Goal: Task Accomplishment & Management: Manage account settings

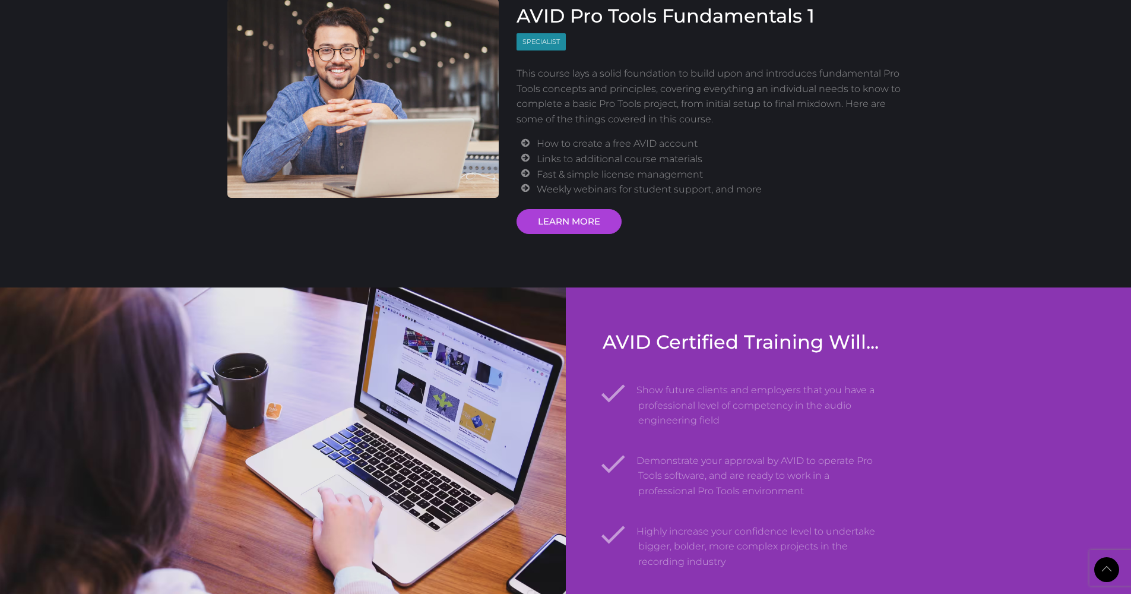
scroll to position [1529, 0]
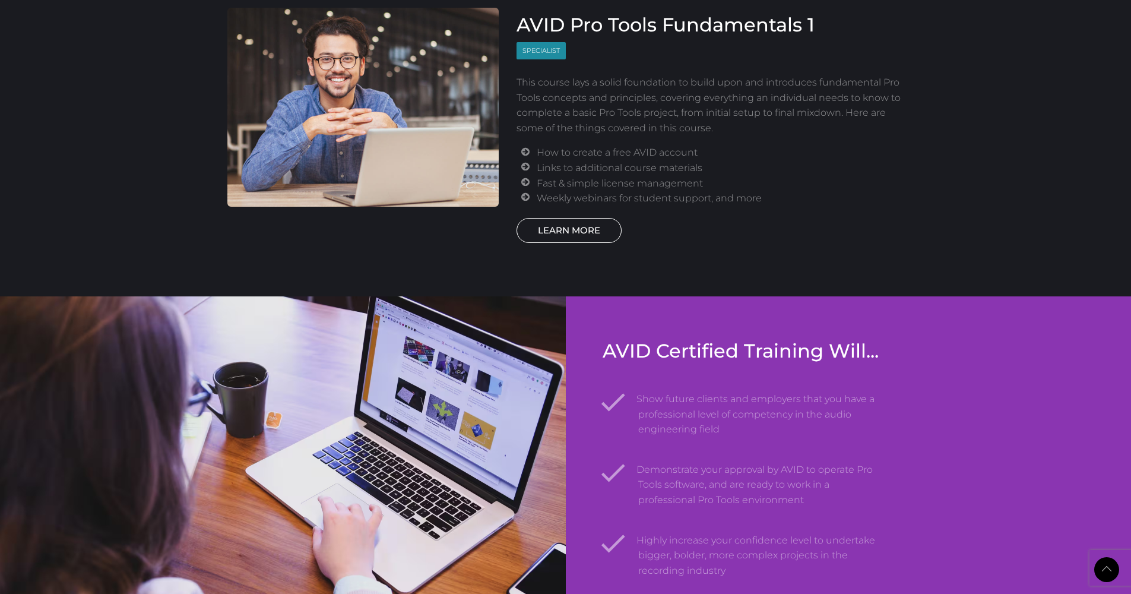
click at [550, 231] on link "LEARN MORE" at bounding box center [569, 230] width 105 height 25
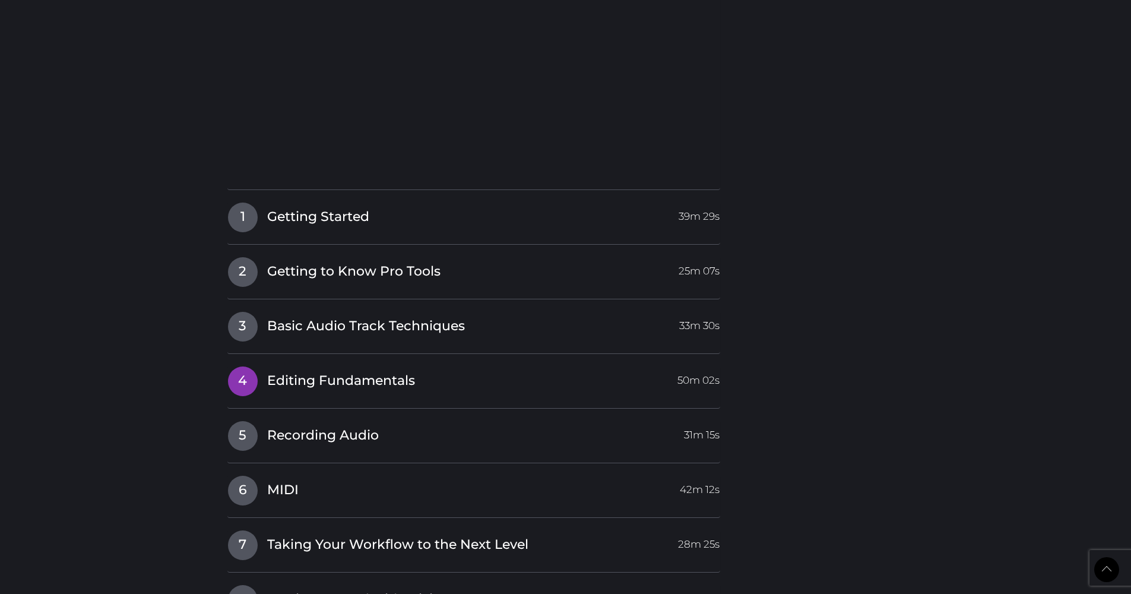
scroll to position [1596, 0]
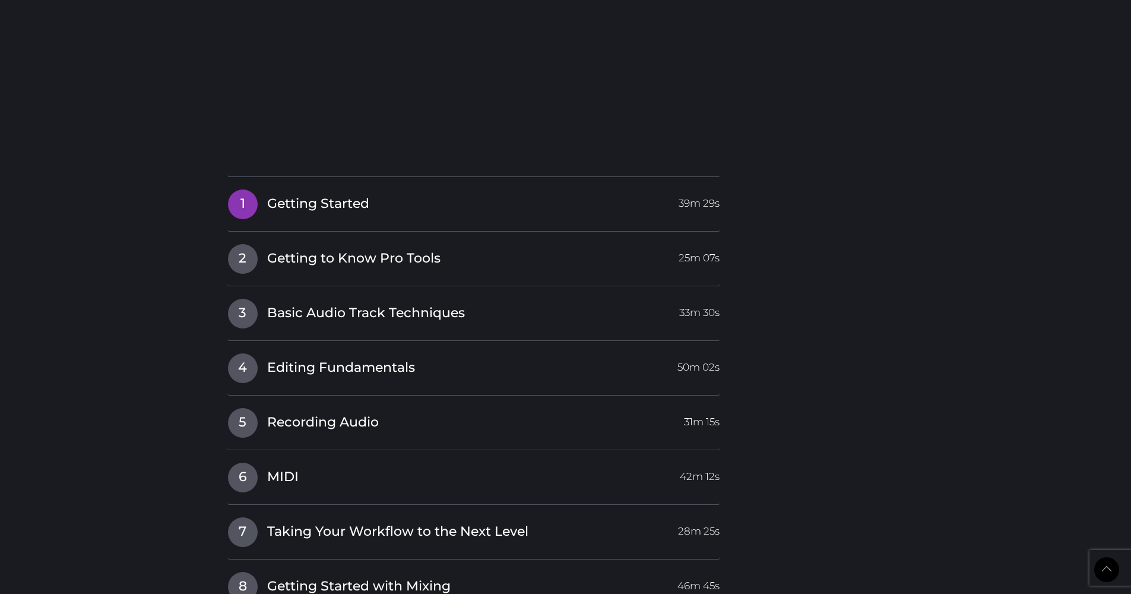
click at [350, 196] on span "Getting Started" at bounding box center [318, 204] width 102 height 18
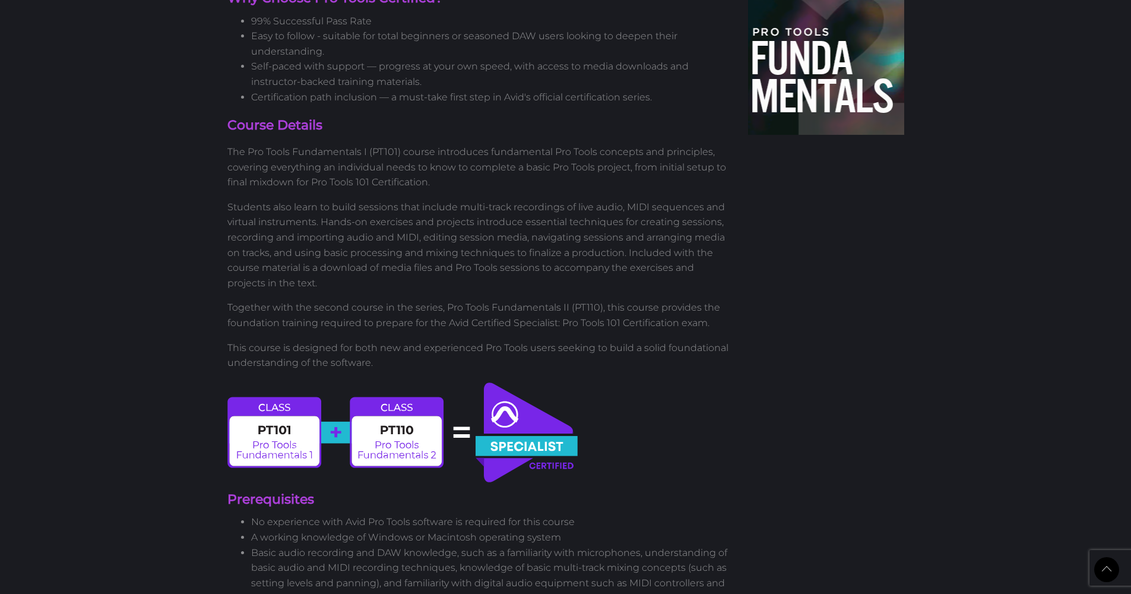
scroll to position [653, 0]
click at [450, 181] on p "The Pro Tools Fundamentals I (PT101) course introduces fundamental Pro Tools co…" at bounding box center [479, 167] width 504 height 46
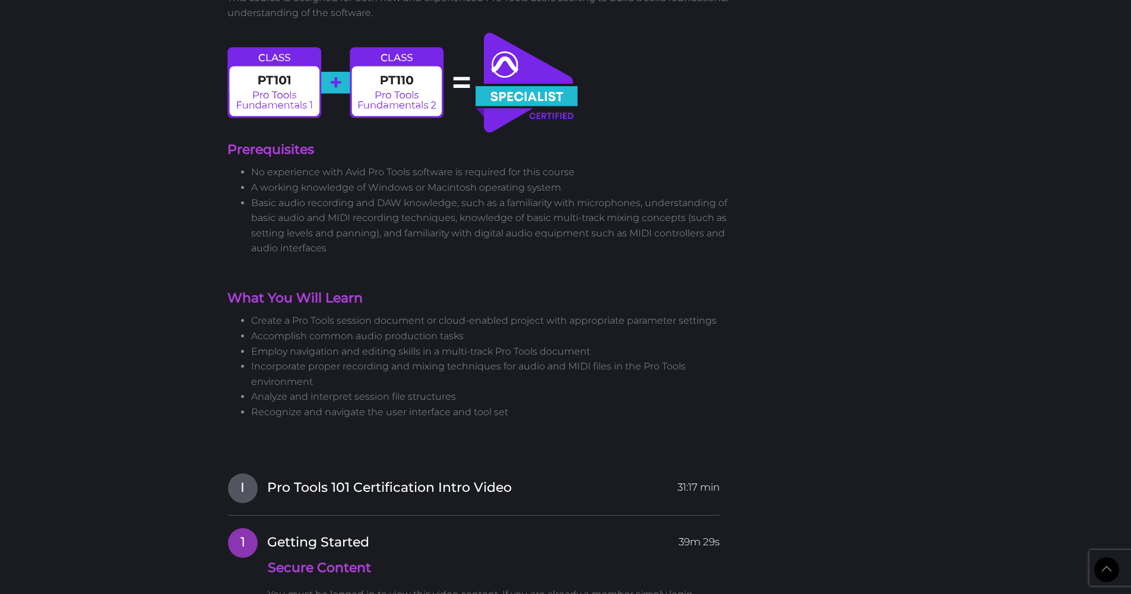
scroll to position [1015, 0]
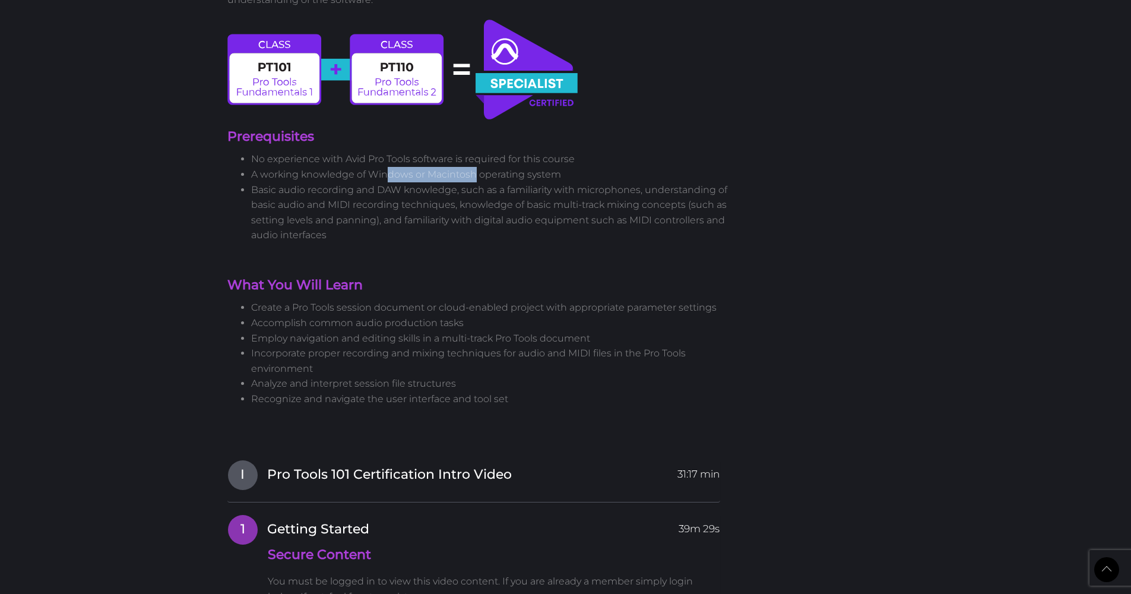
drag, startPoint x: 390, startPoint y: 167, endPoint x: 475, endPoint y: 162, distance: 85.6
click at [475, 167] on li "A working knowledge of Windows or Macintosh operating system" at bounding box center [491, 174] width 480 height 15
drag, startPoint x: 455, startPoint y: 370, endPoint x: 392, endPoint y: 373, distance: 63.6
click at [392, 376] on li "Analyze and interpret session file structures" at bounding box center [491, 383] width 480 height 15
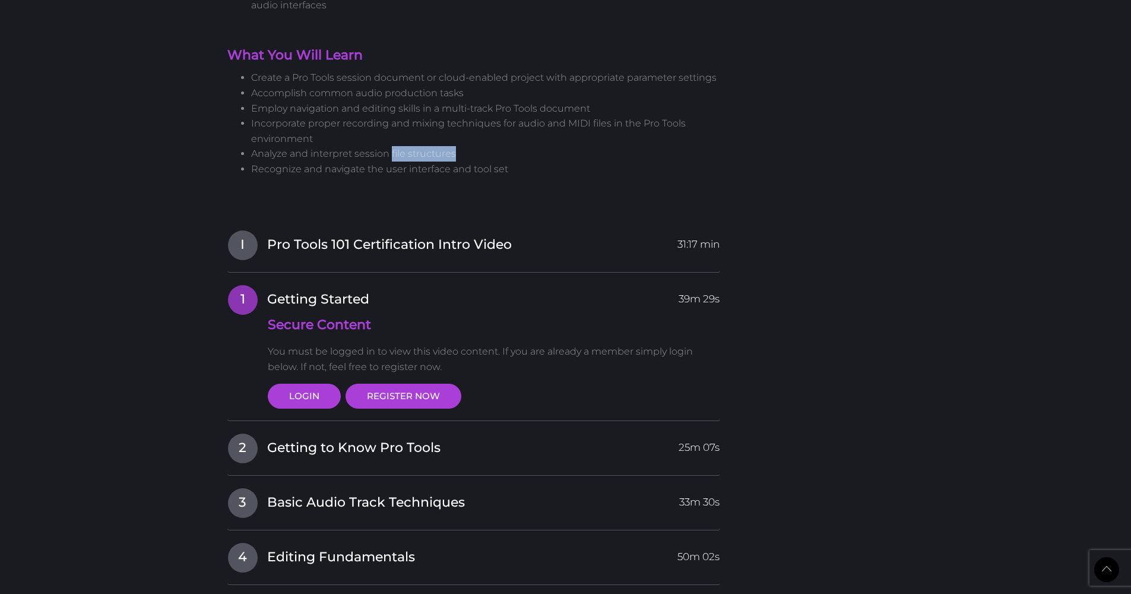
scroll to position [1243, 0]
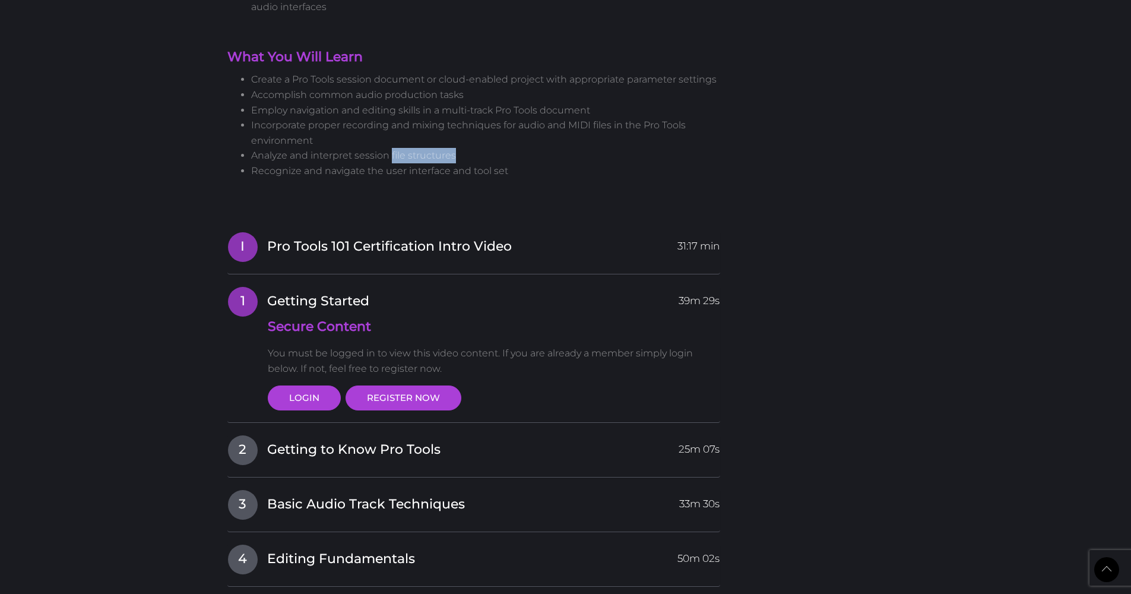
click at [406, 240] on span "Pro Tools 101 Certification Intro Video" at bounding box center [389, 247] width 245 height 18
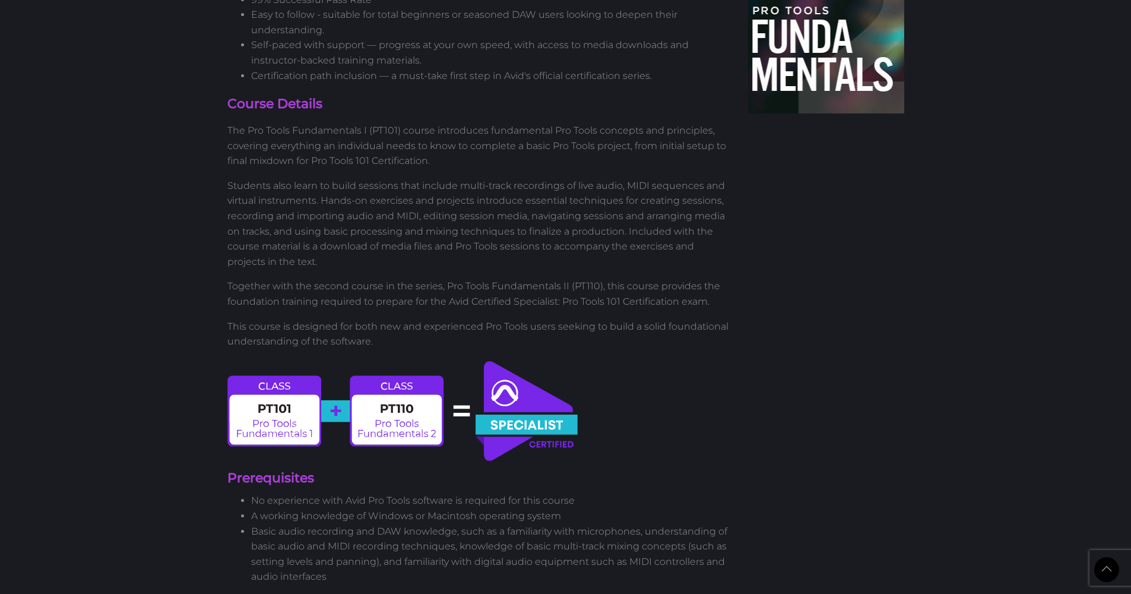
scroll to position [0, 0]
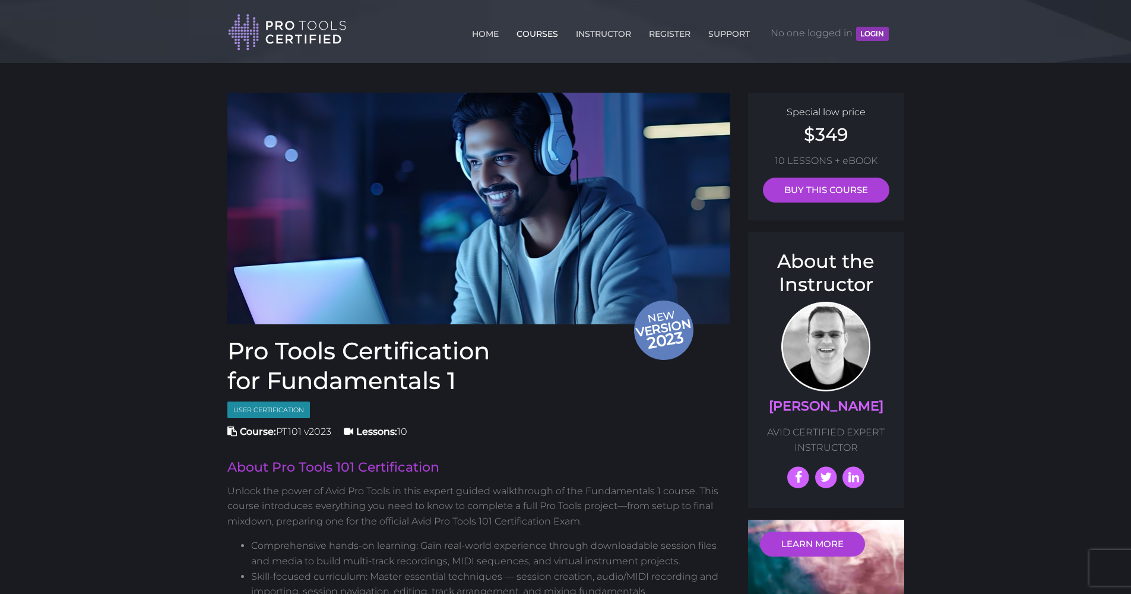
click at [536, 30] on link "COURSES" at bounding box center [538, 31] width 48 height 19
click at [873, 37] on button "LOGIN" at bounding box center [872, 34] width 32 height 14
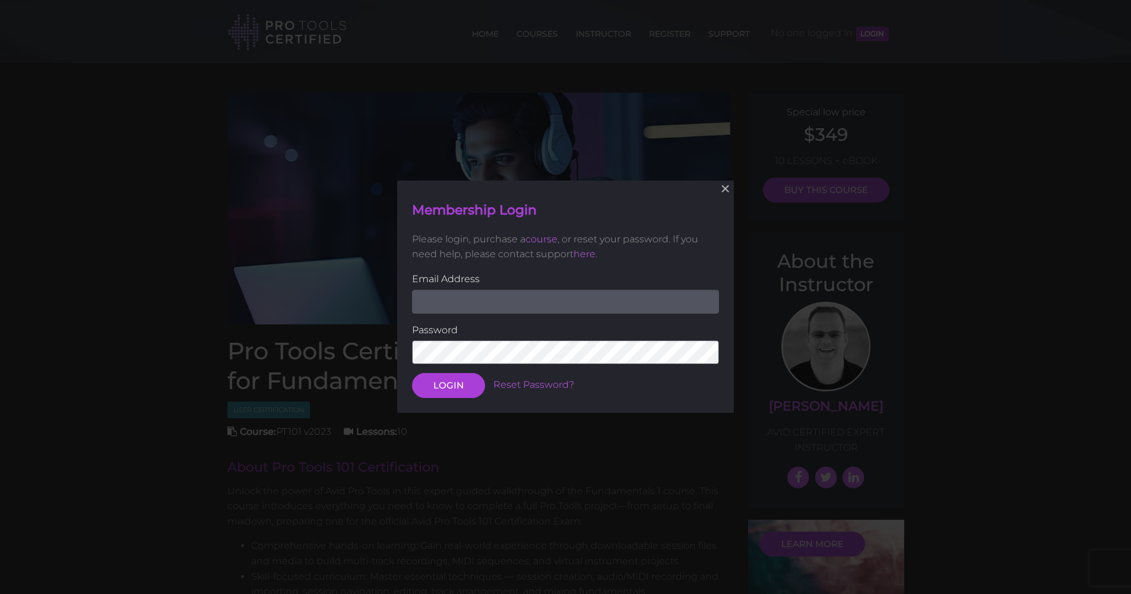
click at [706, 300] on input "email" at bounding box center [565, 302] width 307 height 24
type input "br"
drag, startPoint x: 455, startPoint y: 300, endPoint x: 396, endPoint y: 301, distance: 59.4
click at [396, 301] on div "× Membership Login Please login, purchase a course , or reset your password. If…" at bounding box center [565, 297] width 1131 height 594
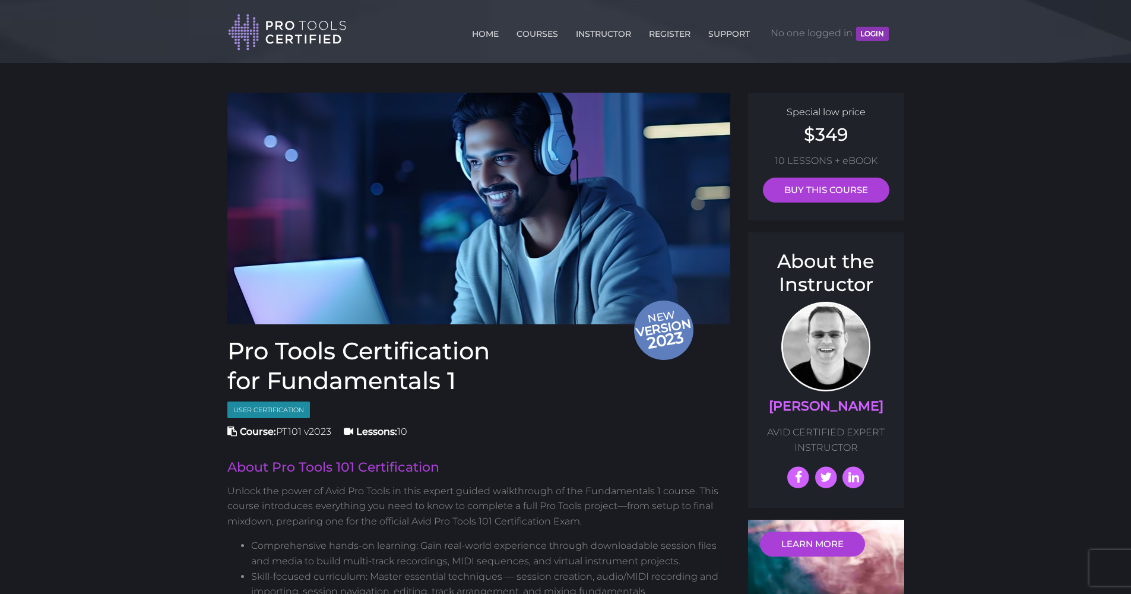
click at [867, 33] on button "LOGIN" at bounding box center [872, 34] width 32 height 14
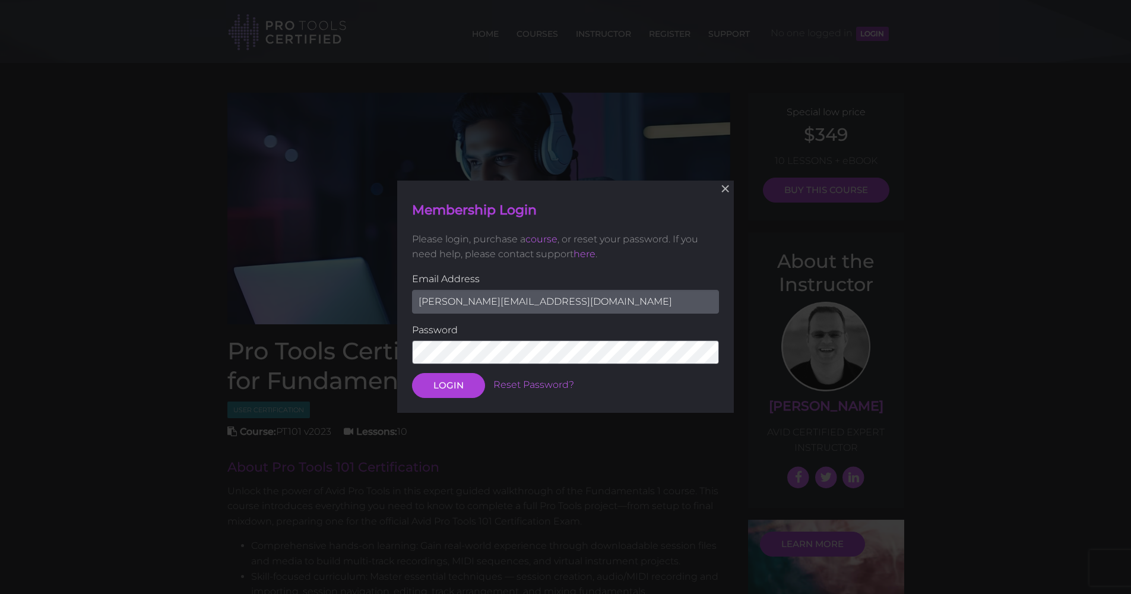
click at [587, 405] on div "× Membership Login Please login, purchase a course , or reset your password. If…" at bounding box center [565, 297] width 337 height 232
click at [527, 381] on link "Reset Password?" at bounding box center [533, 384] width 81 height 11
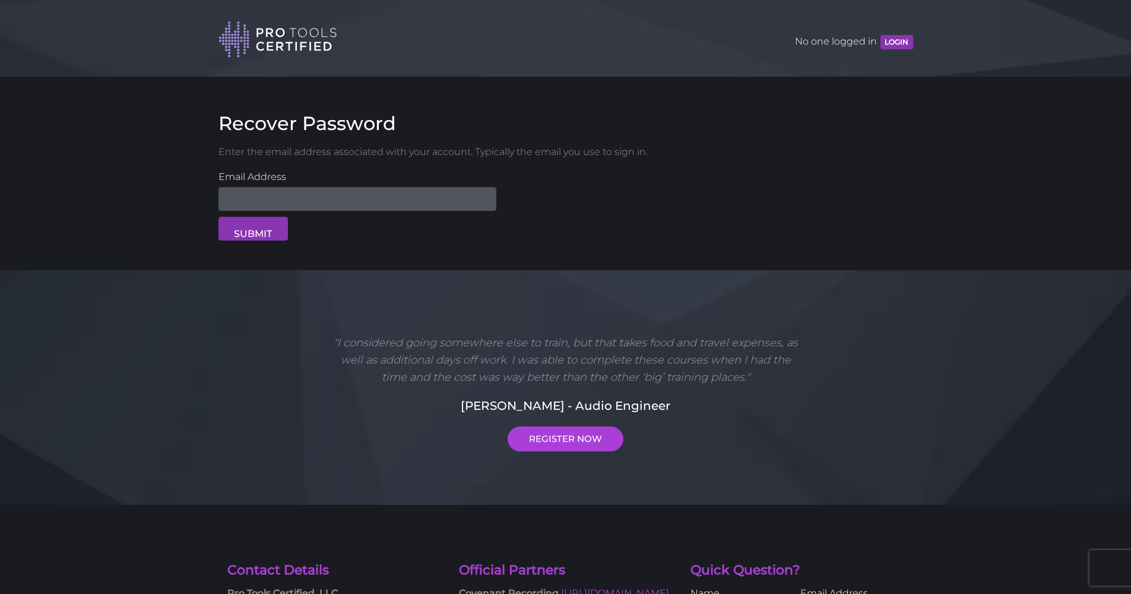
click at [323, 197] on input "Email Address" at bounding box center [358, 199] width 278 height 24
paste input "[PERSON_NAME][EMAIL_ADDRESS][DOMAIN_NAME]"
type input "[PERSON_NAME][EMAIL_ADDRESS][DOMAIN_NAME]"
click at [261, 228] on button "SUBMIT" at bounding box center [253, 229] width 69 height 24
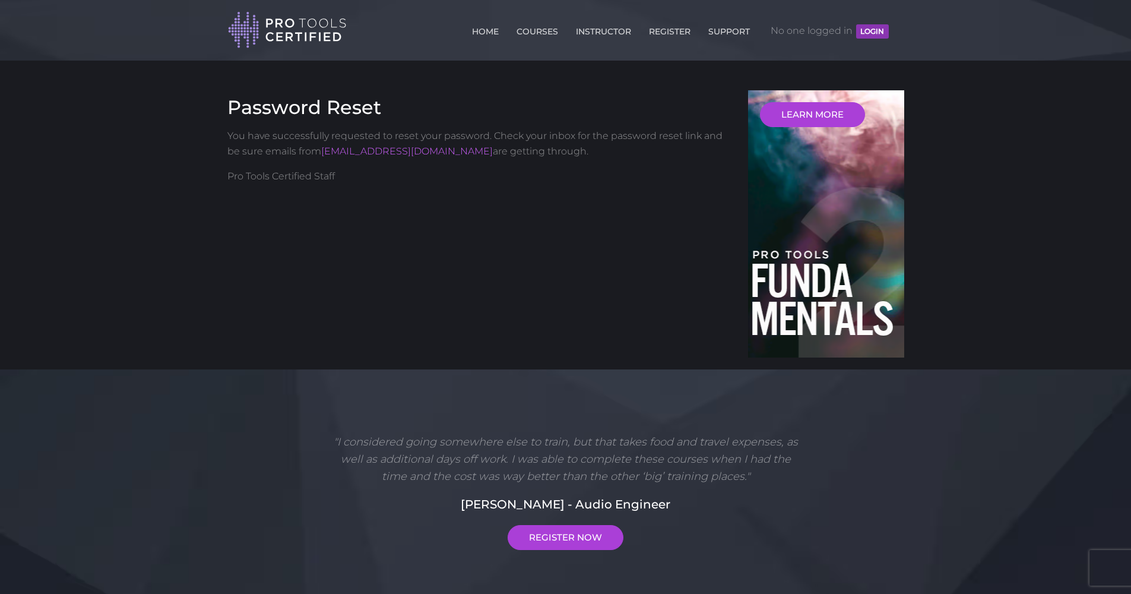
scroll to position [3, 0]
click at [872, 37] on button "LOGIN" at bounding box center [872, 31] width 32 height 14
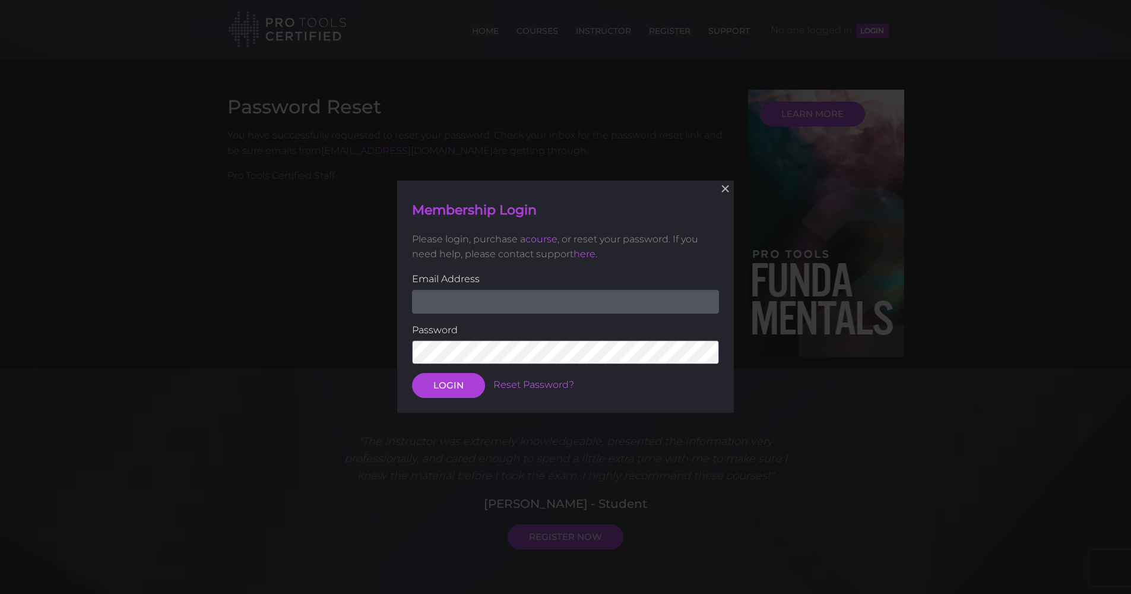
paste input "bruce.vallance10@googlemail.com"
type input "bruce.vallance10@googlemail.com"
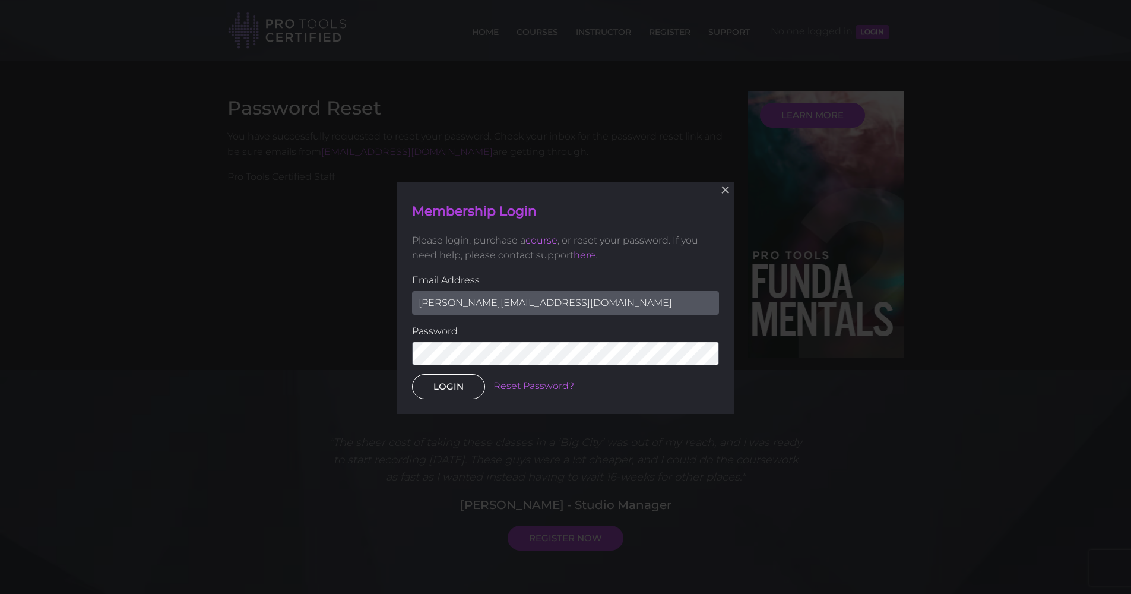
click at [460, 388] on button "LOGIN" at bounding box center [448, 387] width 73 height 25
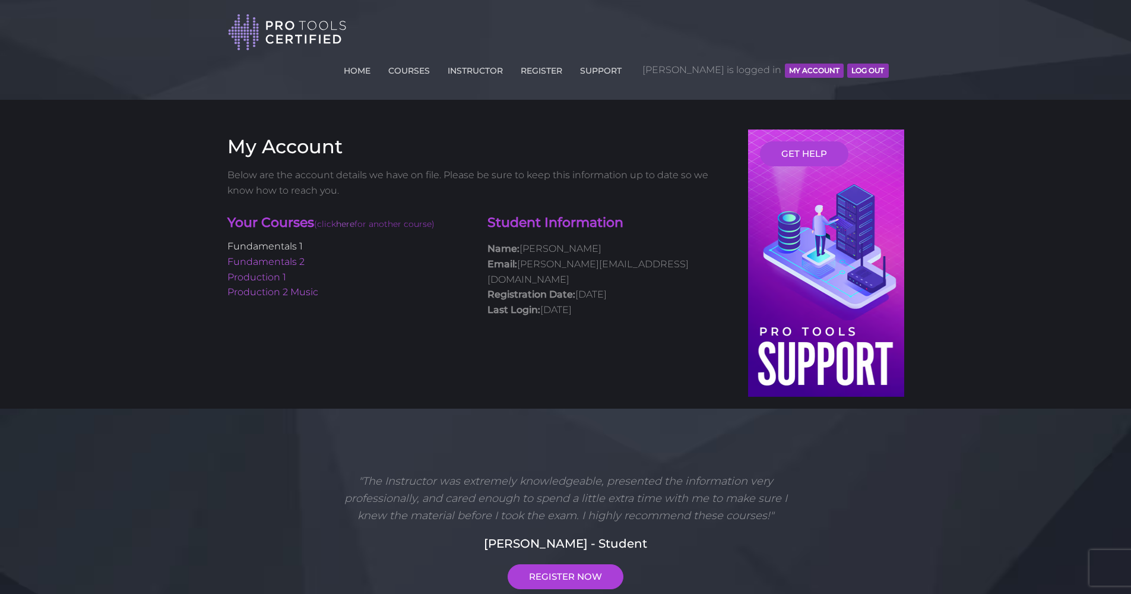
click at [257, 241] on link "Fundamentals 1" at bounding box center [264, 246] width 75 height 11
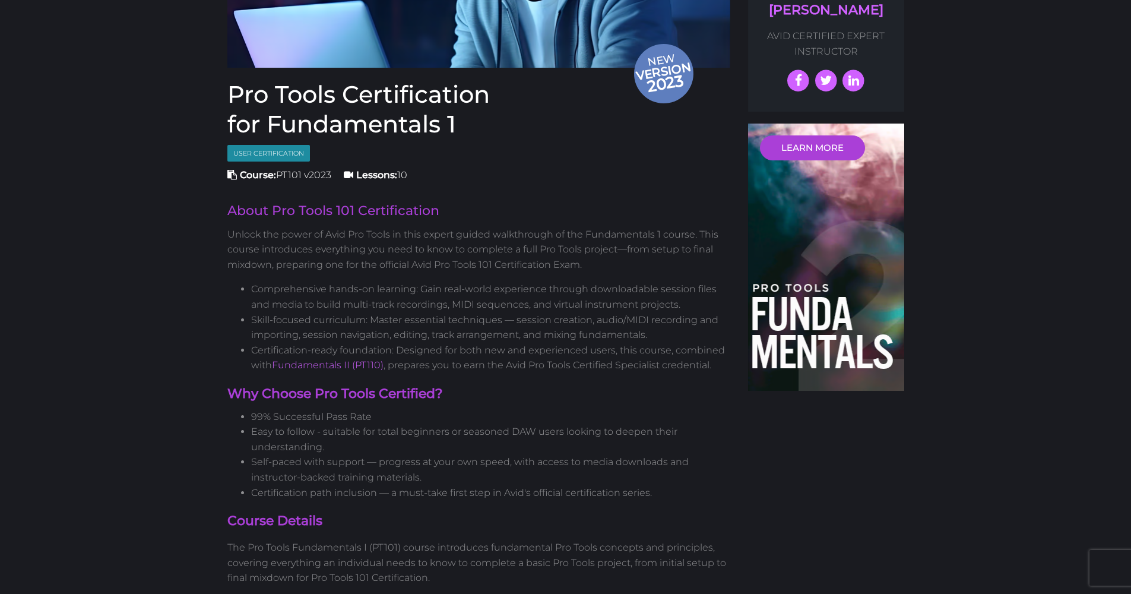
scroll to position [293, 0]
click at [262, 145] on span "User Certification" at bounding box center [268, 153] width 83 height 17
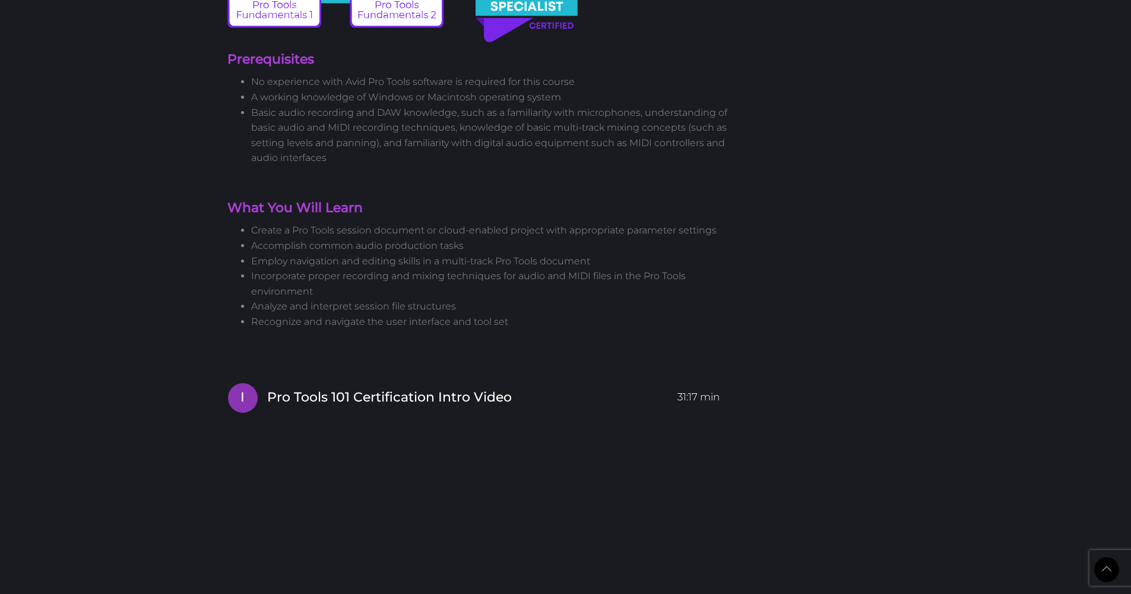
scroll to position [1273, 0]
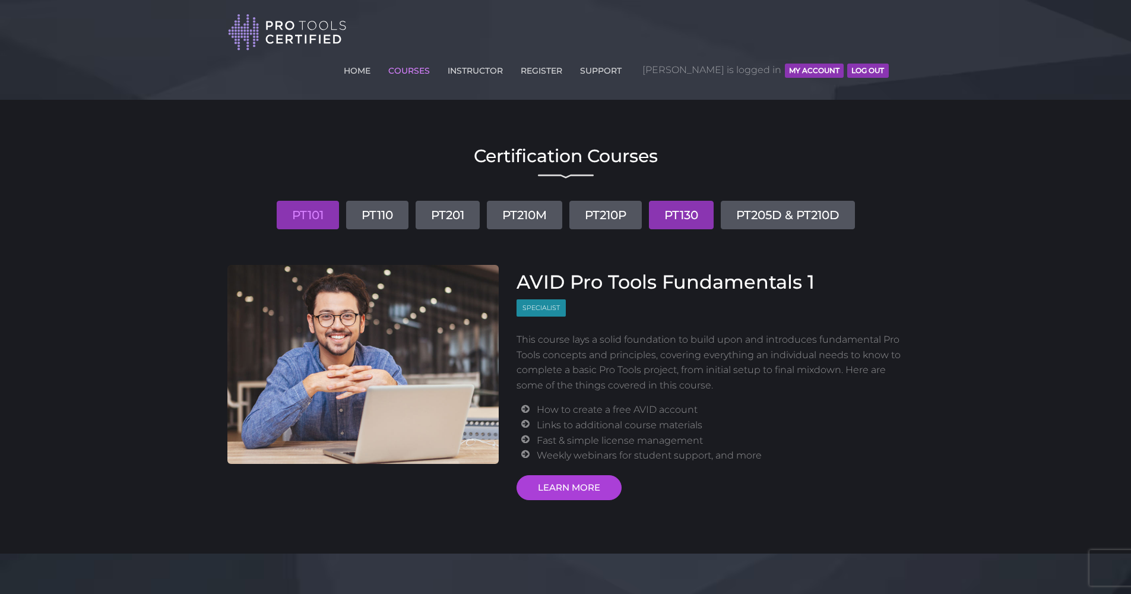
click at [686, 201] on link "PT130" at bounding box center [681, 215] width 65 height 29
